Goal: Task Accomplishment & Management: Manage account settings

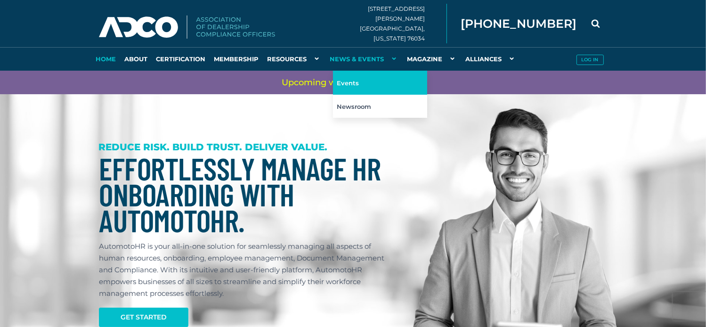
click at [345, 83] on link "Events" at bounding box center [380, 83] width 94 height 24
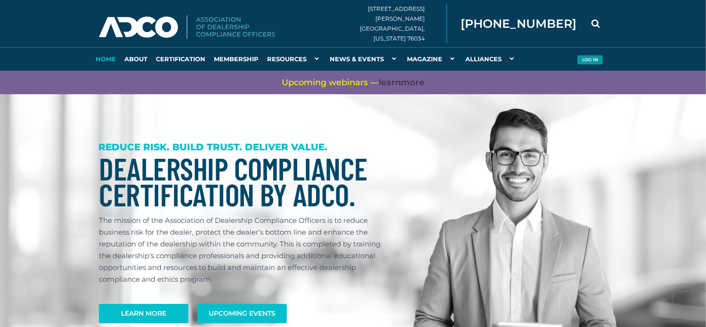
type input "[PERSON_NAME][EMAIL_ADDRESS][PERSON_NAME][DOMAIN_NAME]"
click at [583, 59] on button "Log in" at bounding box center [590, 60] width 26 height 10
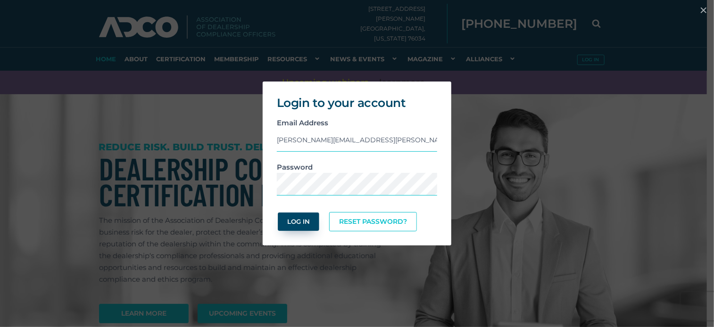
click at [297, 221] on button "Log In" at bounding box center [298, 222] width 41 height 18
